Goal: Task Accomplishment & Management: Use online tool/utility

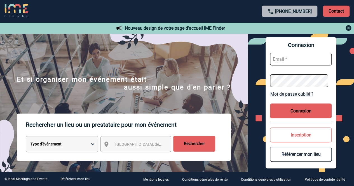
drag, startPoint x: 303, startPoint y: 56, endPoint x: 302, endPoint y: 58, distance: 3.0
click at [302, 58] on input "text" at bounding box center [301, 59] width 62 height 13
click at [303, 65] on input "text" at bounding box center [301, 59] width 62 height 13
paste input "natalia.paris@mdlz.com"
type input "natalia.paris@mdlz.com"
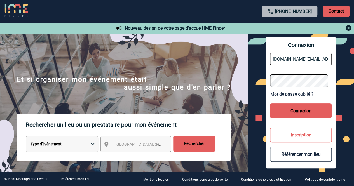
click at [303, 108] on button "Connexion" at bounding box center [301, 110] width 62 height 15
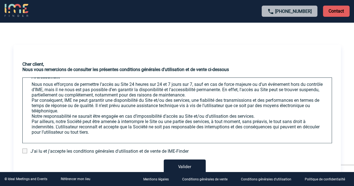
scroll to position [56, 0]
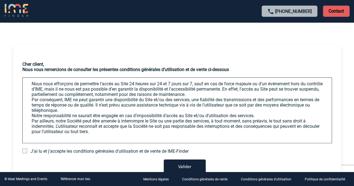
click at [141, 148] on div "Cher client, Nous vous remercions de consulter les présentes conditions général…" at bounding box center [176, 119] width 327 height 114
click at [135, 151] on span "J'ai lu et j'accepte les conditions générales d'utilisation et de vente de IME-…" at bounding box center [109, 151] width 158 height 5
click at [22, 150] on span at bounding box center [24, 151] width 5 height 5
click at [0, 0] on input "checkbox" at bounding box center [0, 0] width 0 height 0
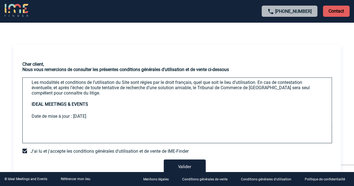
scroll to position [1128, 0]
click at [180, 165] on button "Valider" at bounding box center [185, 167] width 42 height 16
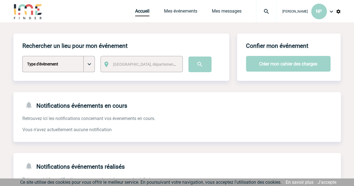
click at [90, 66] on select "Type d'évènement Séminaire avec nuitée Séminaire sans nuitée Repas de groupe Te…" at bounding box center [58, 64] width 72 height 16
select select "1"
click at [22, 56] on select "Type d'évènement Séminaire avec nuitée Séminaire sans nuitée Repas de groupe Te…" at bounding box center [58, 64] width 72 height 16
click at [154, 59] on div "[GEOGRAPHIC_DATA], département, région..." at bounding box center [141, 64] width 82 height 16
click at [154, 63] on span "[GEOGRAPHIC_DATA], département, région..." at bounding box center [152, 64] width 78 height 4
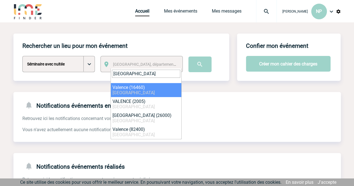
type input "[GEOGRAPHIC_DATA]"
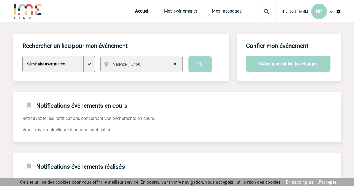
select select "27242"
click at [196, 66] on input "image" at bounding box center [199, 64] width 23 height 16
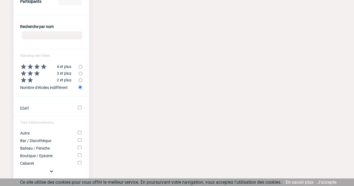
scroll to position [273, 0]
